Goal: Check status: Check status

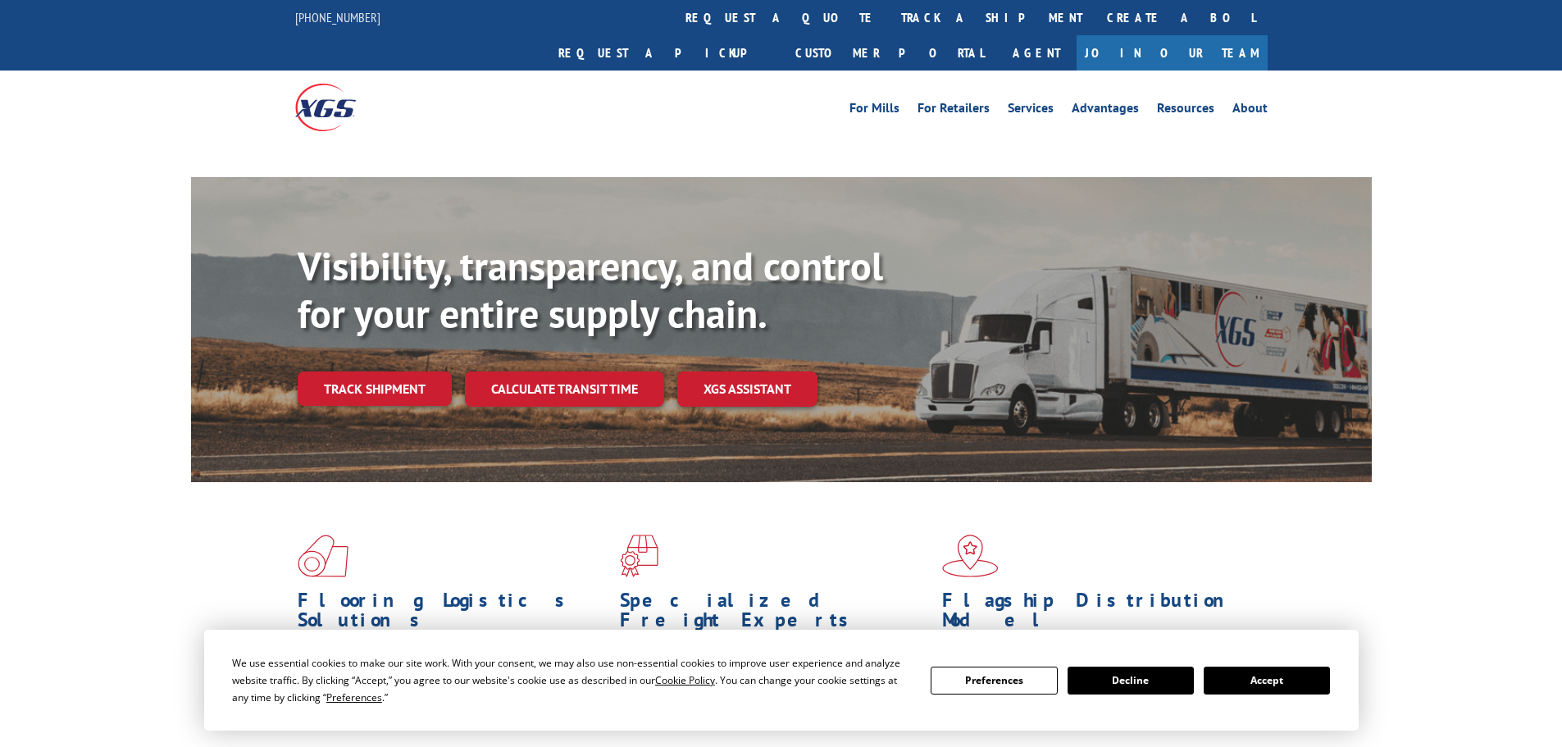
click at [889, 11] on link "track a shipment" at bounding box center [992, 17] width 206 height 35
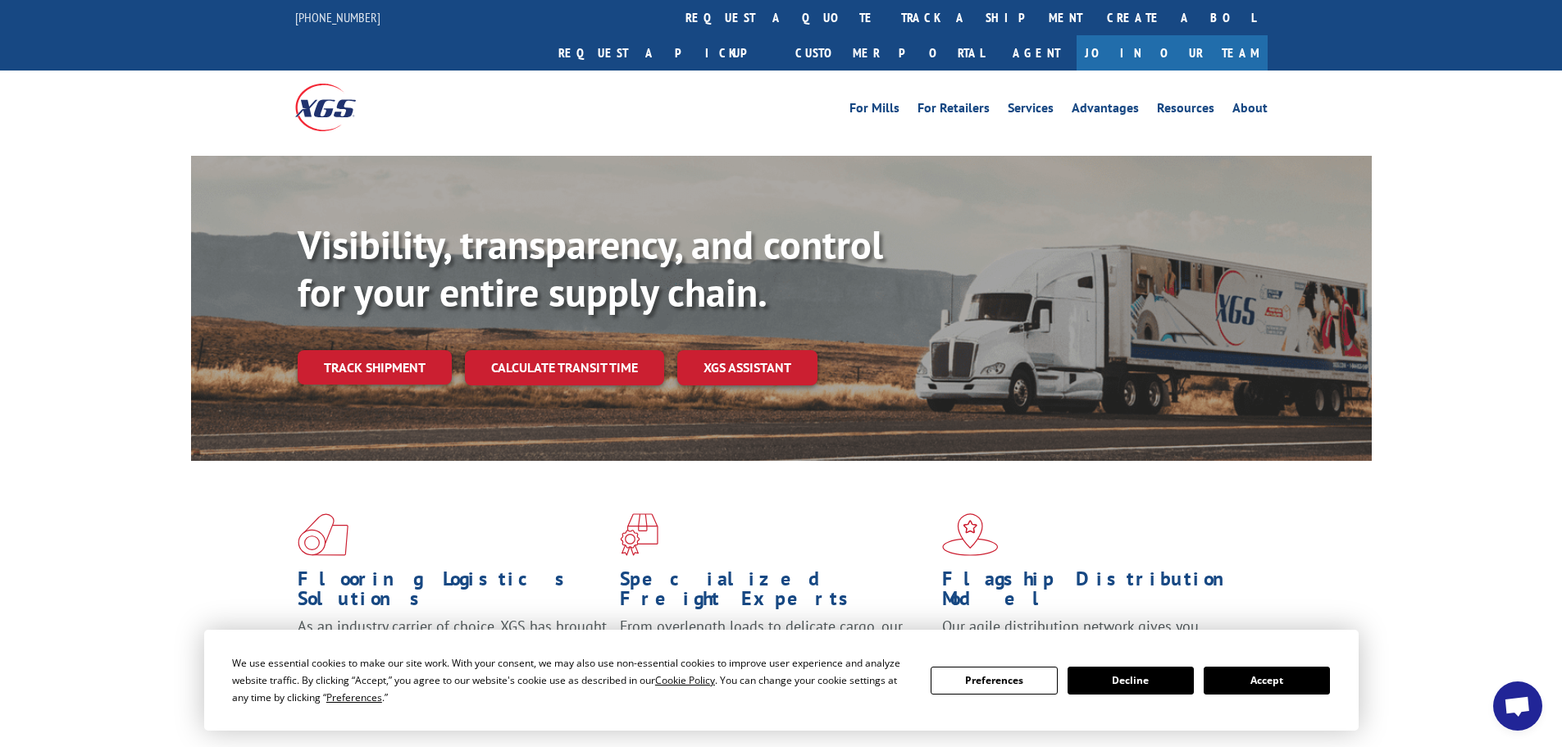
click at [889, 11] on link "track a shipment" at bounding box center [992, 17] width 206 height 35
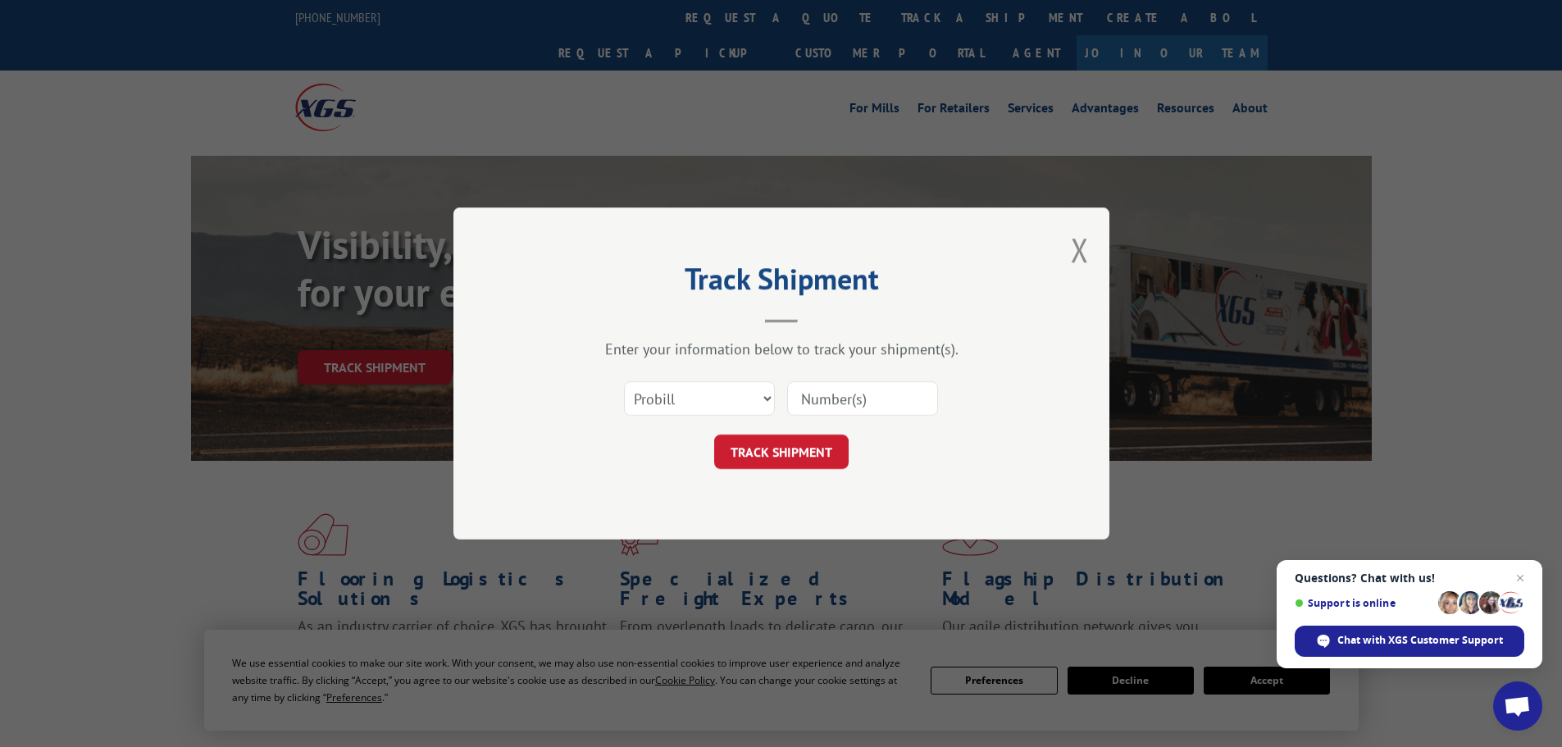
click at [877, 404] on input at bounding box center [862, 398] width 151 height 34
paste input "17562556"
type input "17562556"
click at [803, 457] on button "TRACK SHIPMENT" at bounding box center [781, 452] width 134 height 34
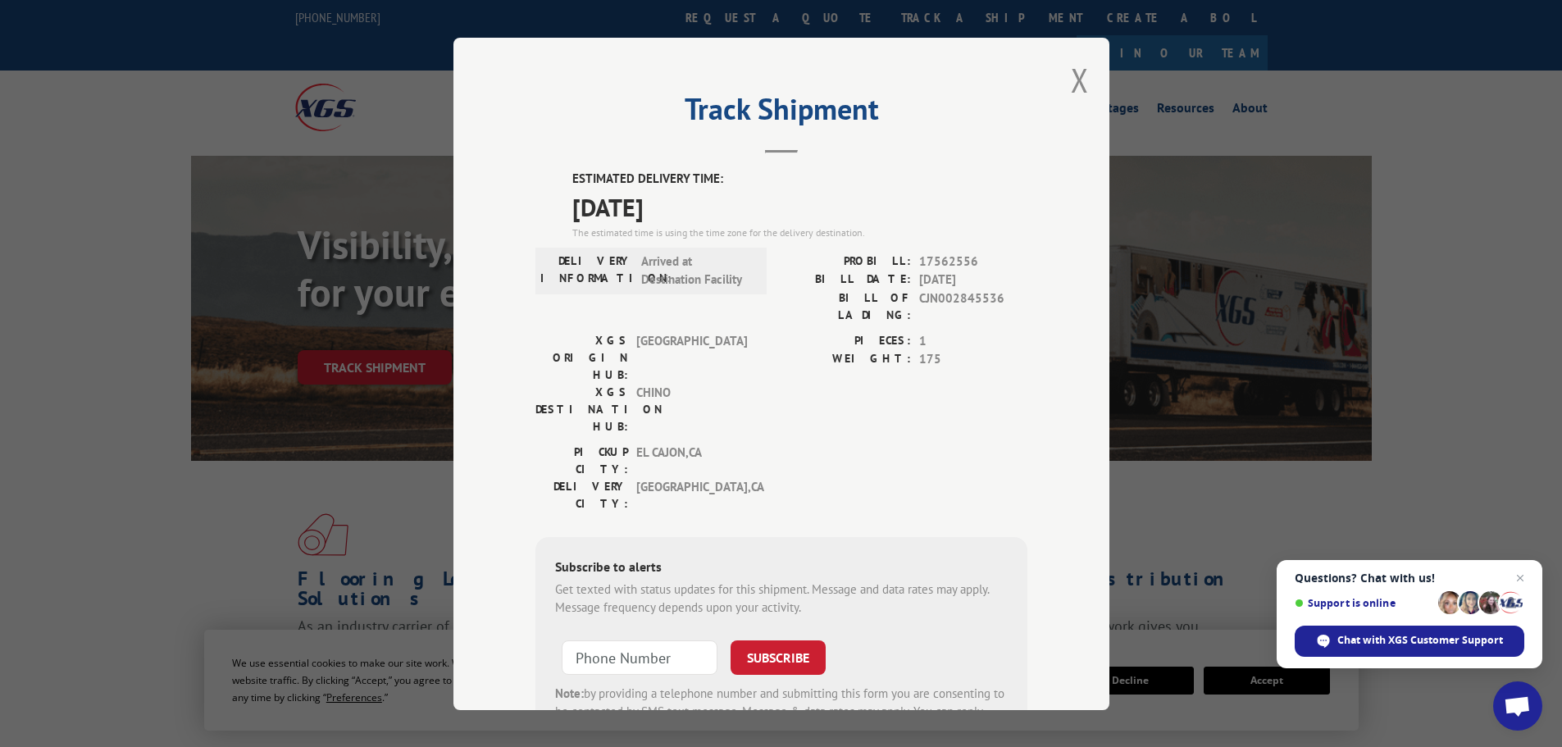
drag, startPoint x: 704, startPoint y: 431, endPoint x: 502, endPoint y: 212, distance: 298.8
click at [502, 212] on div "Track Shipment ESTIMATED DELIVERY TIME: [DATE] The estimated time is using the …" at bounding box center [781, 374] width 656 height 672
